Goal: Task Accomplishment & Management: Complete application form

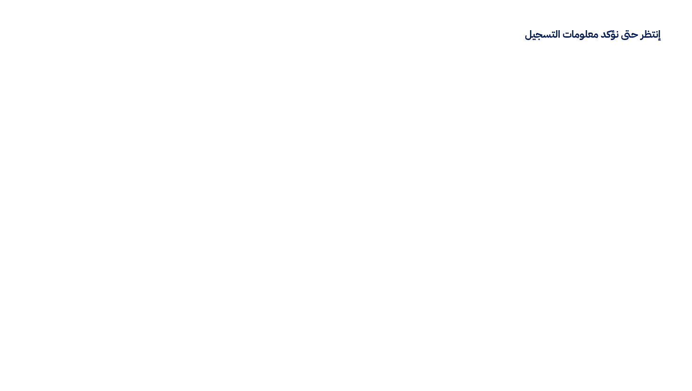
click at [500, 44] on html "إنتظر حتى نؤكد معلومات التسجيل" at bounding box center [346, 22] width 692 height 44
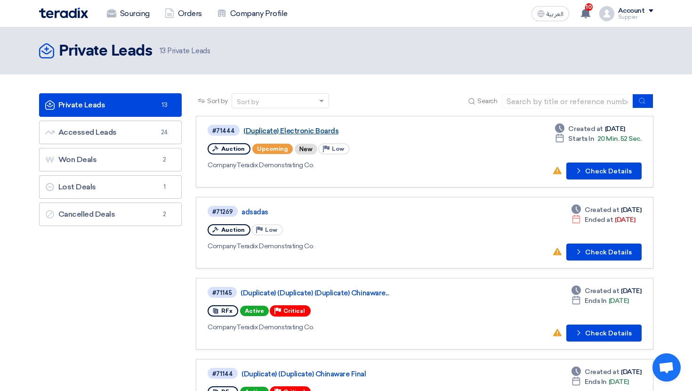
click at [315, 127] on link "(Duplicate) Electronic Boards" at bounding box center [360, 131] width 235 height 8
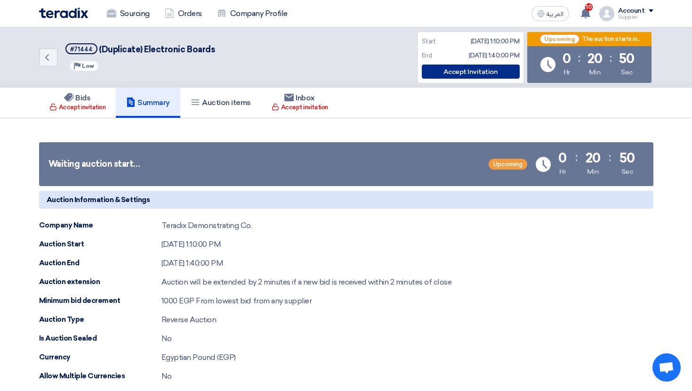
click at [501, 68] on div "Accept Invitation" at bounding box center [471, 72] width 98 height 14
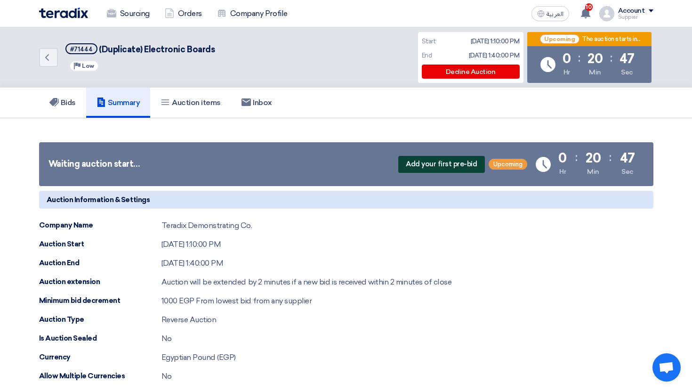
click at [438, 161] on span "Add your first pre-bid" at bounding box center [441, 164] width 86 height 17
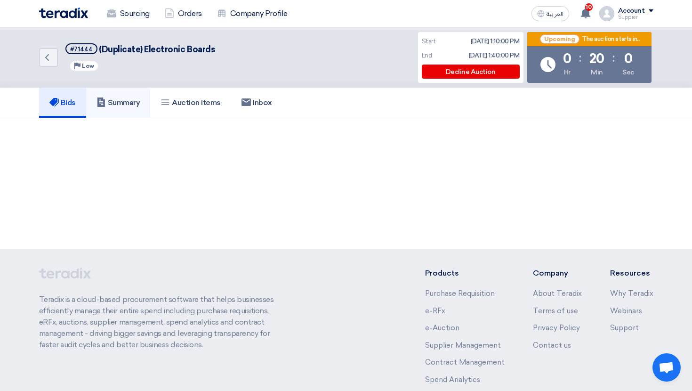
click at [138, 113] on link "Summary" at bounding box center [118, 103] width 65 height 30
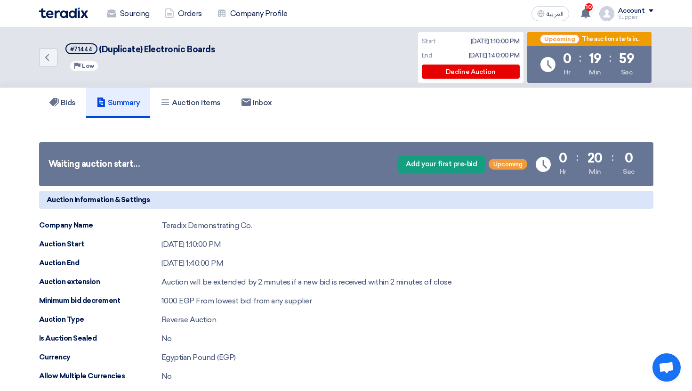
click at [128, 105] on h5 "Summary" at bounding box center [119, 102] width 44 height 9
click at [74, 95] on link "Bids" at bounding box center [62, 103] width 47 height 30
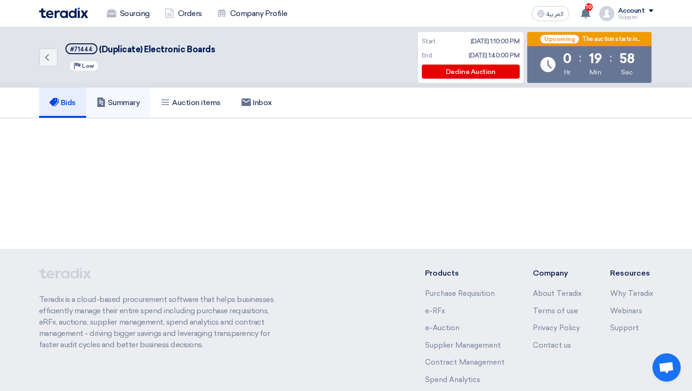
click at [114, 101] on h5 "Summary" at bounding box center [119, 102] width 44 height 9
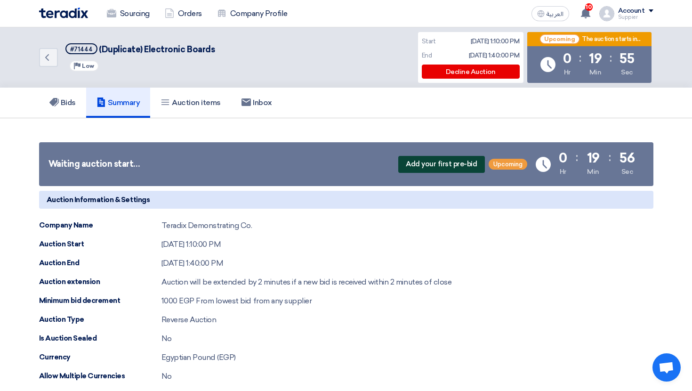
click at [434, 164] on span "Add your first pre-bid" at bounding box center [441, 164] width 86 height 17
